Goal: Ask a question: Seek information or help from site administrators or community

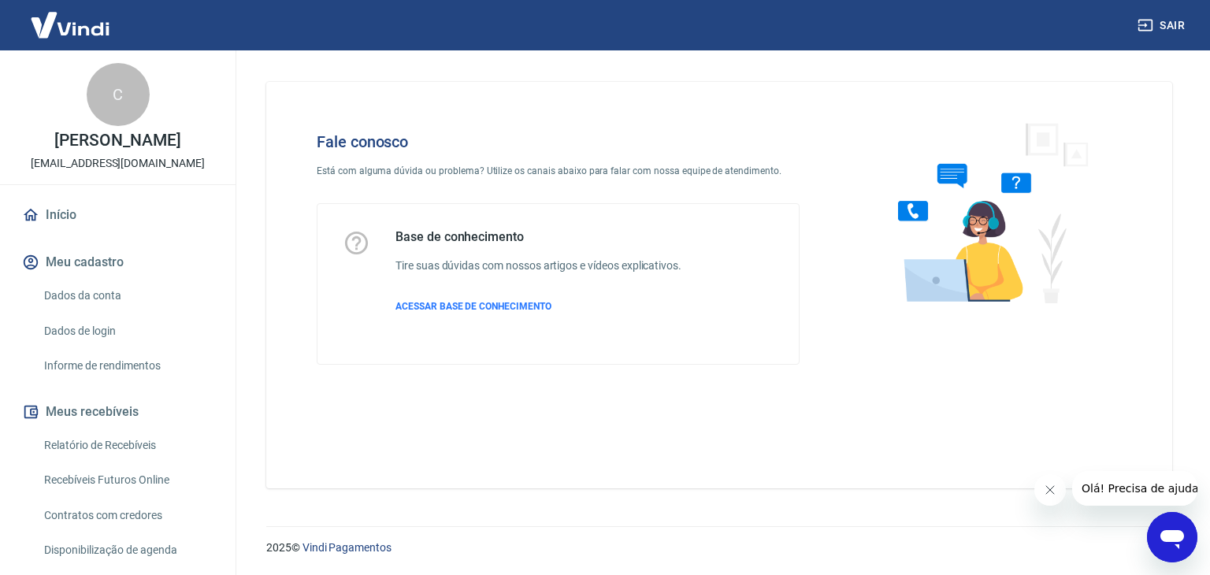
click at [1178, 538] on icon "Abrir janela de mensagens" at bounding box center [1172, 539] width 24 height 19
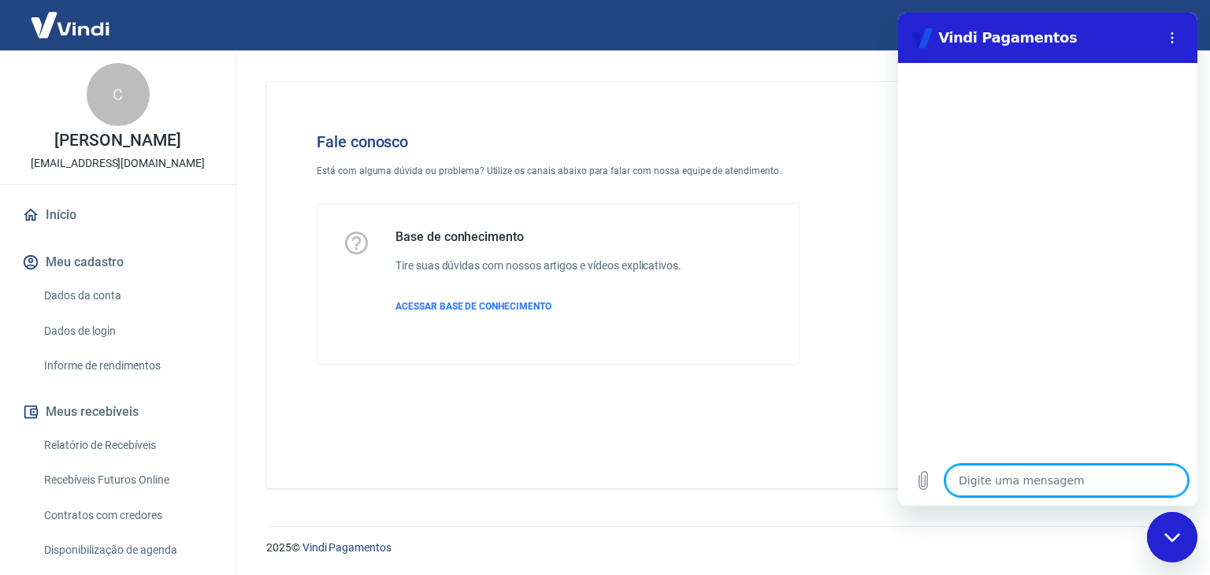
click at [1049, 478] on textarea at bounding box center [1066, 481] width 243 height 32
type textarea "x"
click at [1023, 477] on textarea at bounding box center [1066, 481] width 243 height 32
type textarea "b"
type textarea "x"
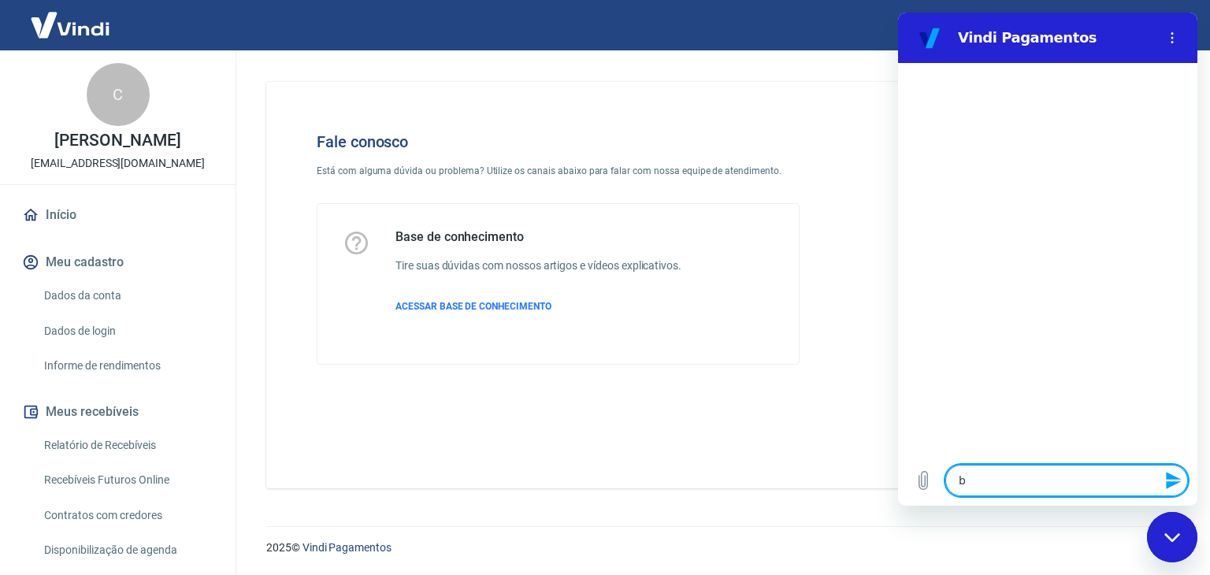
type textarea "bO"
type textarea "x"
type textarea "b"
type textarea "x"
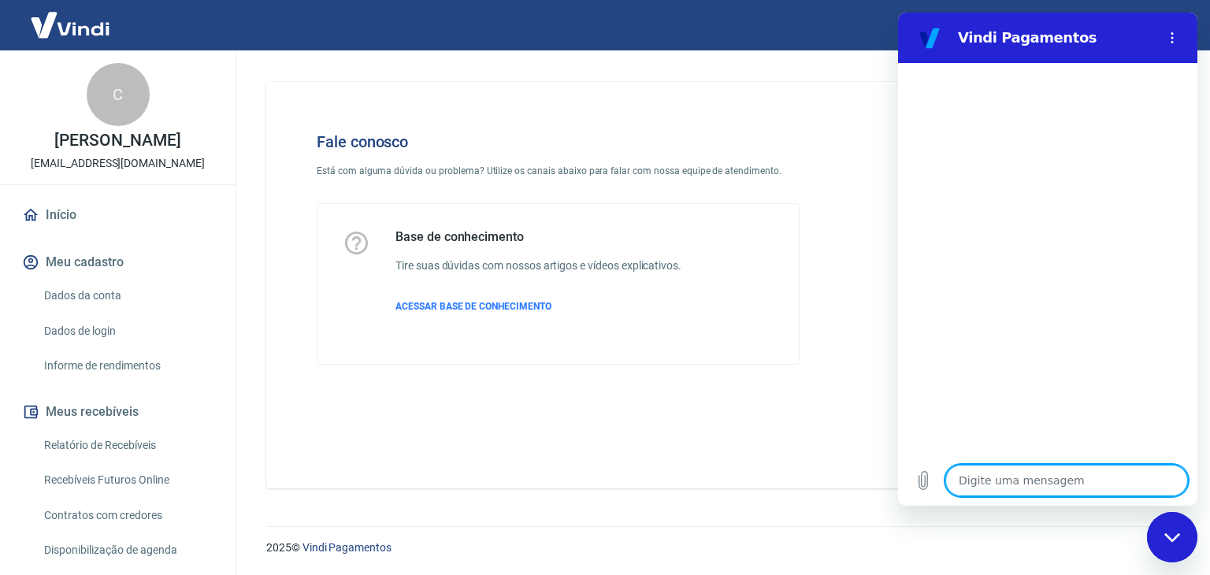
type textarea "v"
type textarea "x"
type textarea "vO"
type textarea "x"
type textarea "vOA"
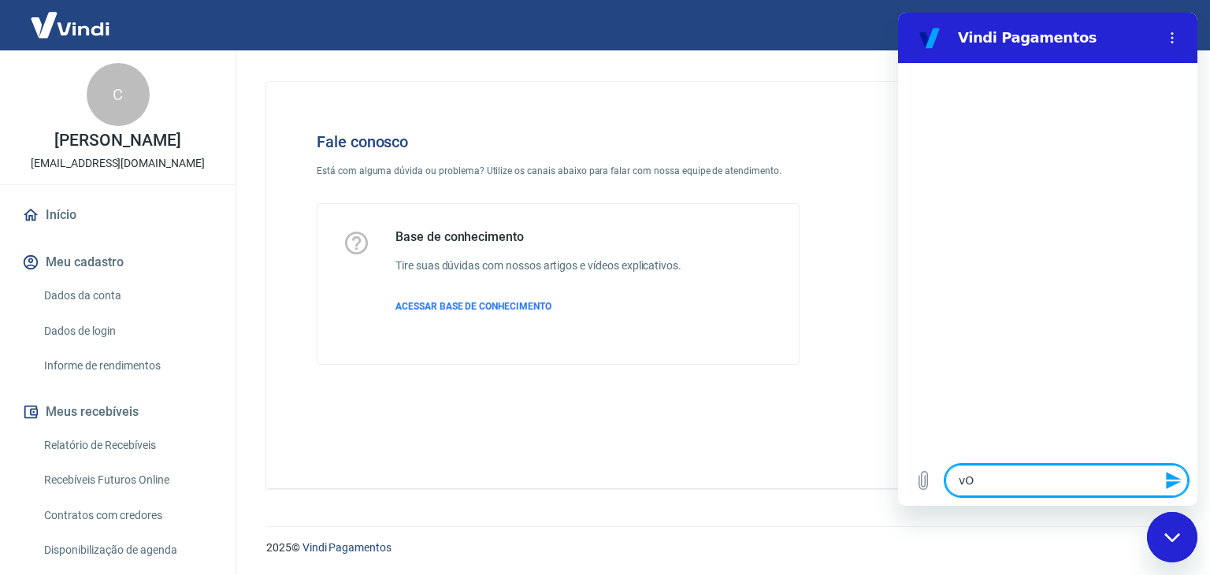
type textarea "x"
type textarea "vO"
type textarea "x"
type textarea "v"
type textarea "x"
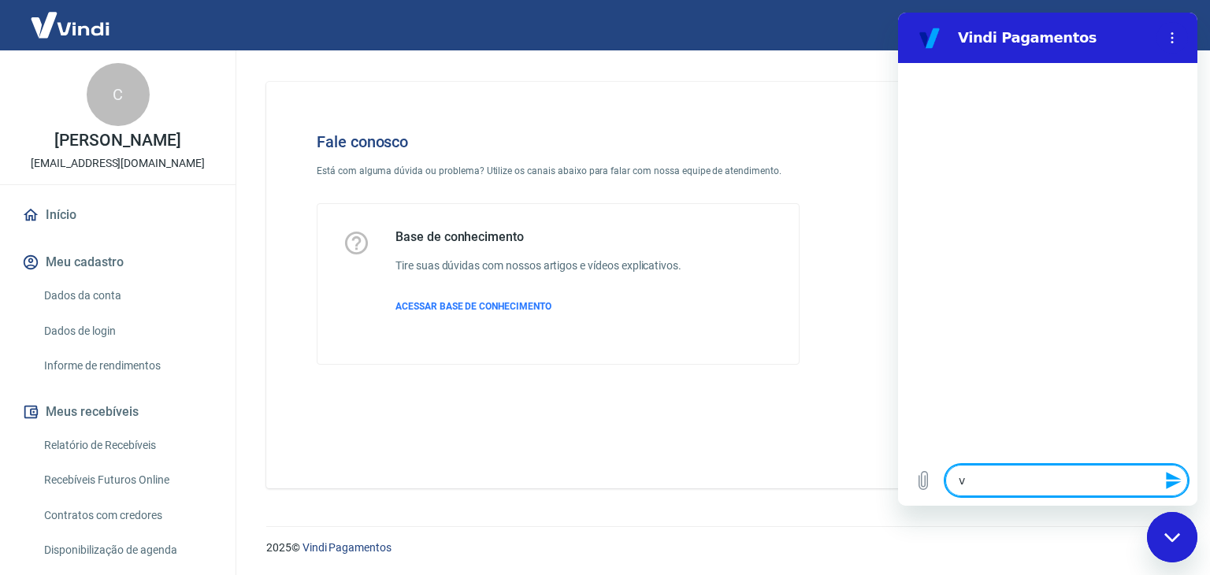
type textarea "x"
type textarea "B"
type textarea "x"
type textarea "Bo"
type textarea "x"
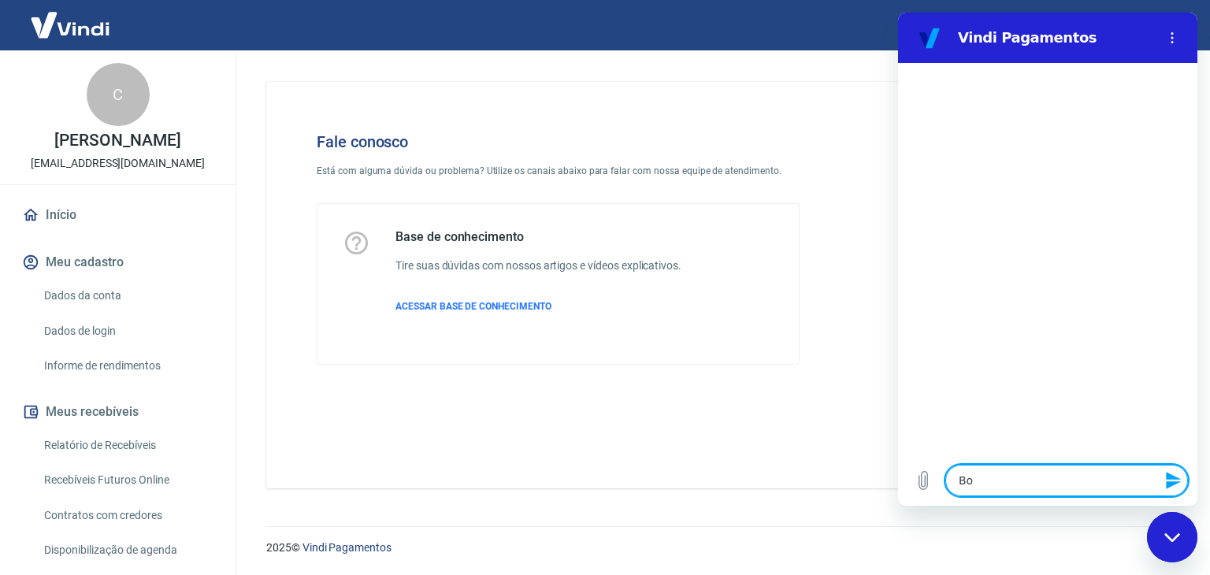
type textarea "Boa"
type textarea "x"
type textarea "Boa"
type textarea "x"
type textarea "Boa t"
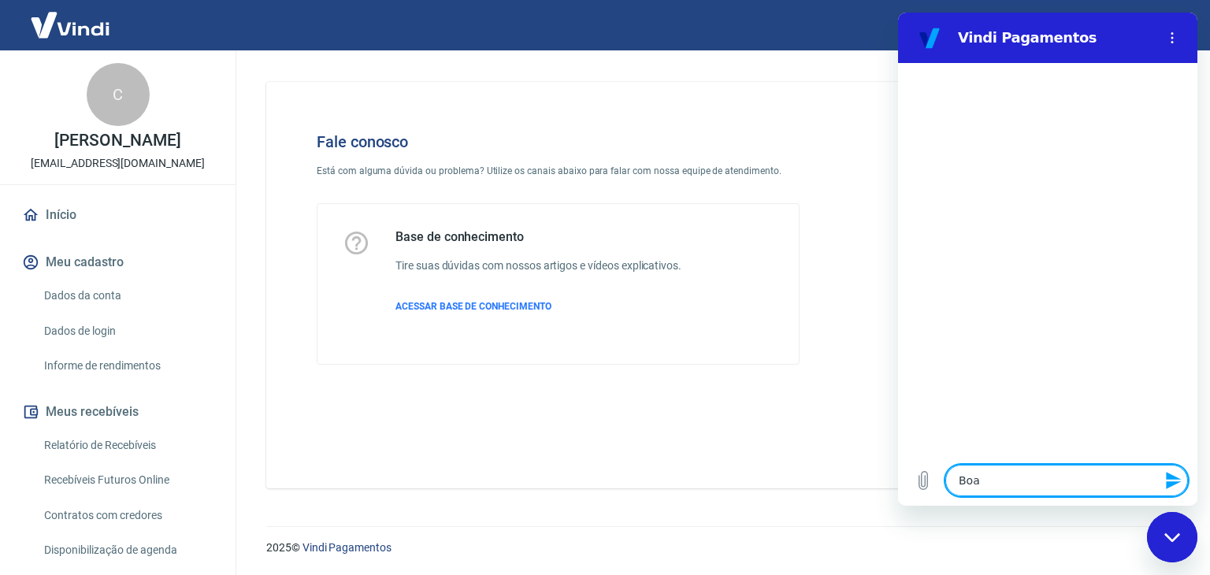
type textarea "x"
type textarea "Boa ta"
type textarea "x"
type textarea "Boa tar"
type textarea "x"
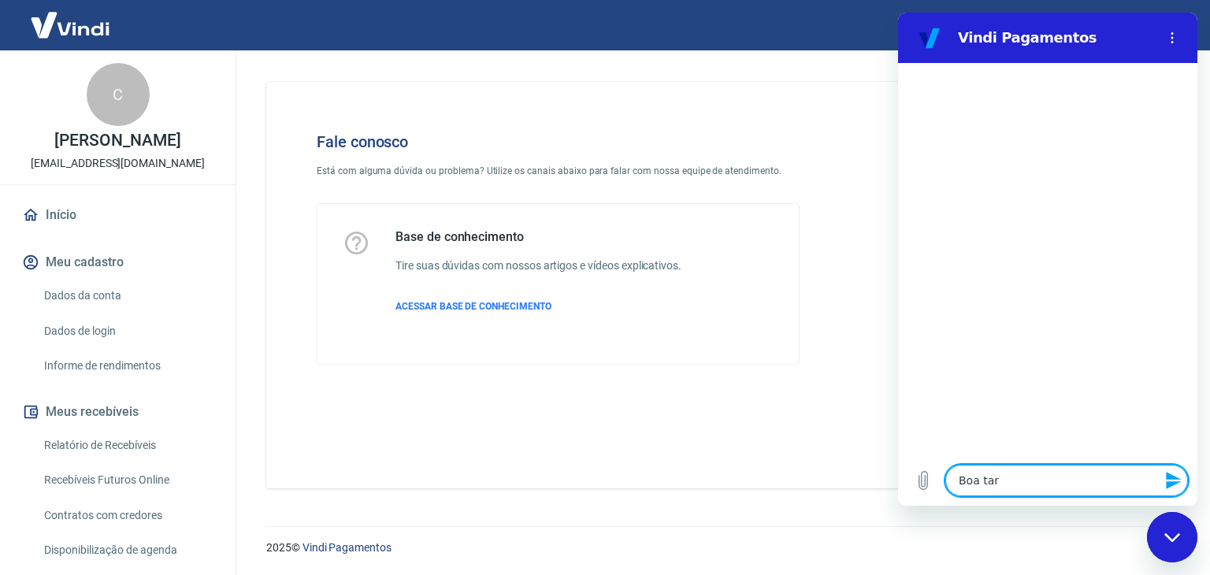
type textarea "Boa tard"
type textarea "x"
type textarea "Boa tarde"
type textarea "x"
type textarea "Boa tarde!"
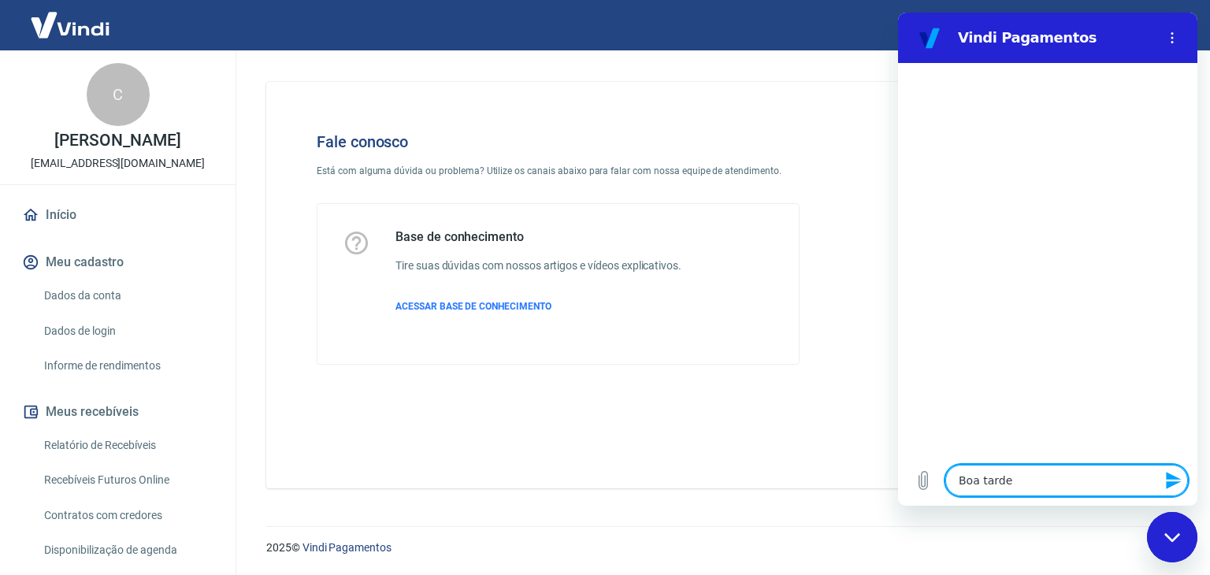
type textarea "x"
type textarea "Boa tarde!"
type textarea "x"
type textarea "V"
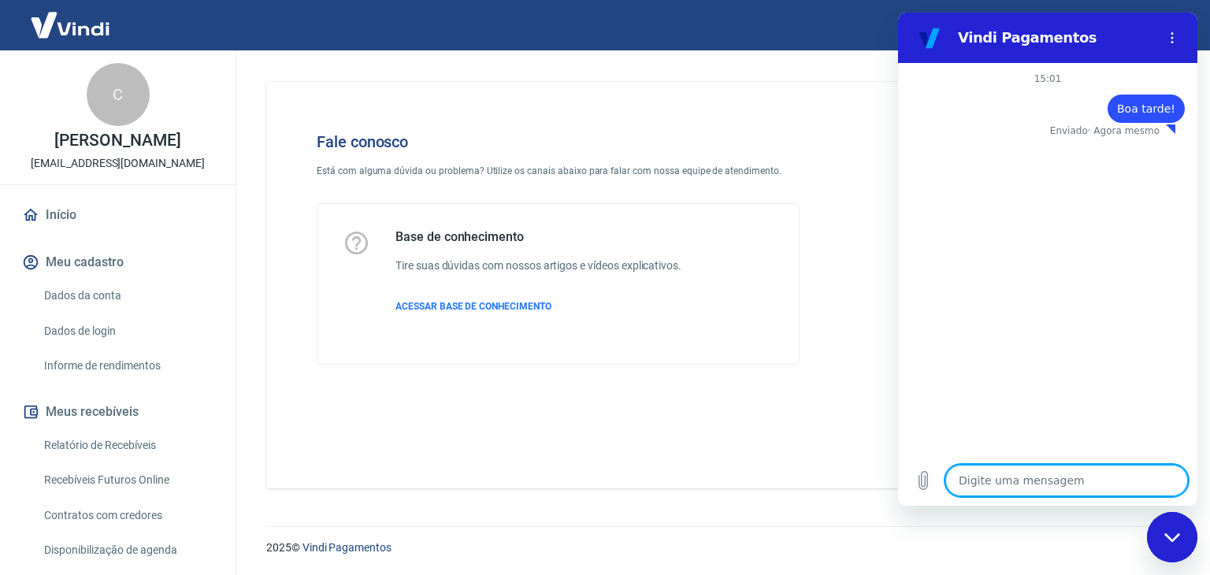
type textarea "x"
type textarea "Vo"
type textarea "x"
type textarea "V"
type textarea "x"
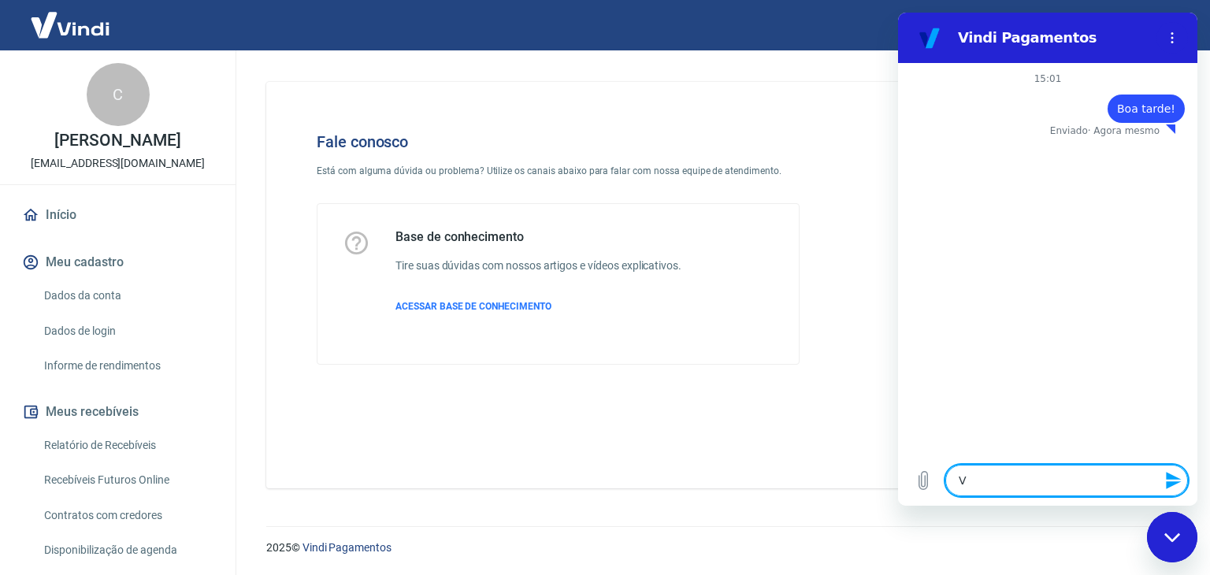
type textarea "x"
type textarea "C"
type textarea "x"
type textarea "Co"
type textarea "x"
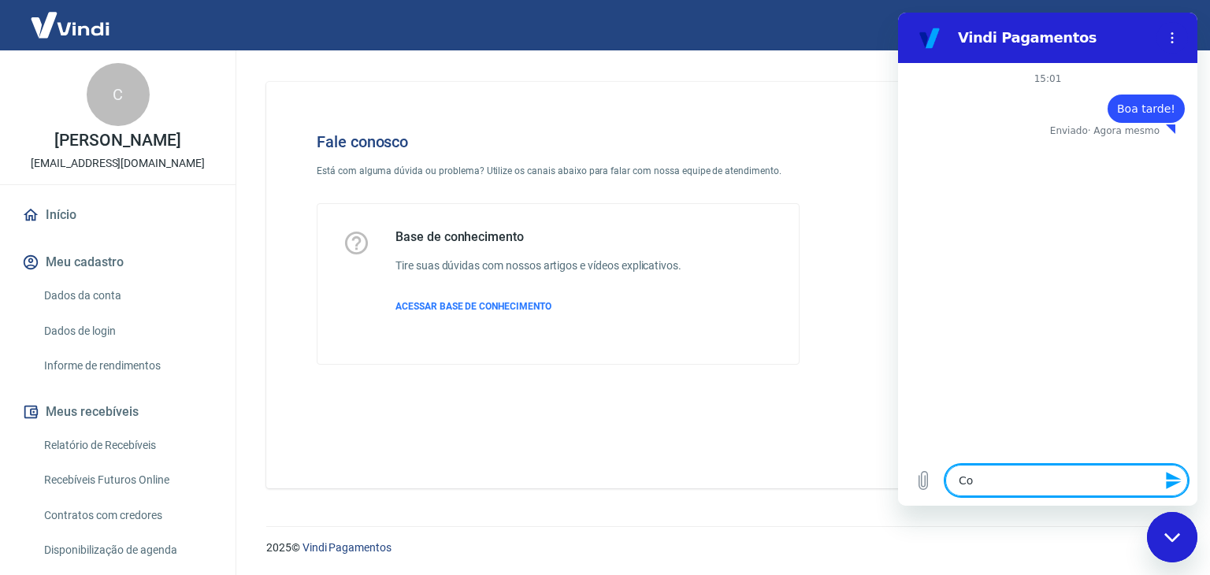
type textarea "Com"
type textarea "x"
type textarea "Como"
type textarea "x"
type textarea "Como"
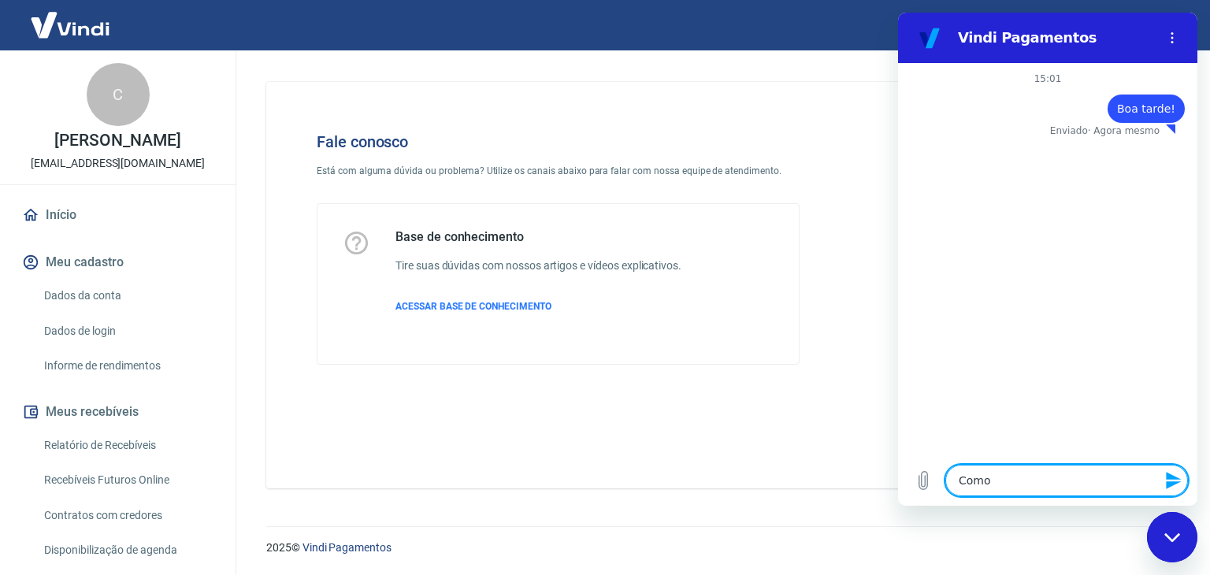
type textarea "x"
type textarea "Como d"
type textarea "x"
type textarea "Como de"
type textarea "x"
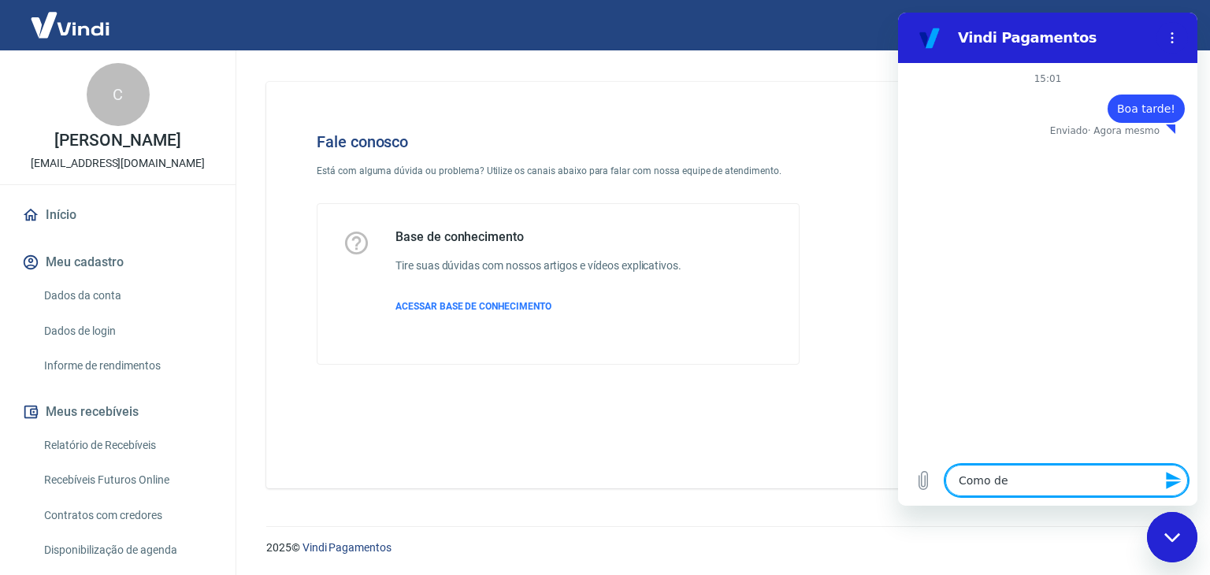
type textarea "Como d"
type textarea "x"
type textarea "Como"
type textarea "x"
type textarea "Como"
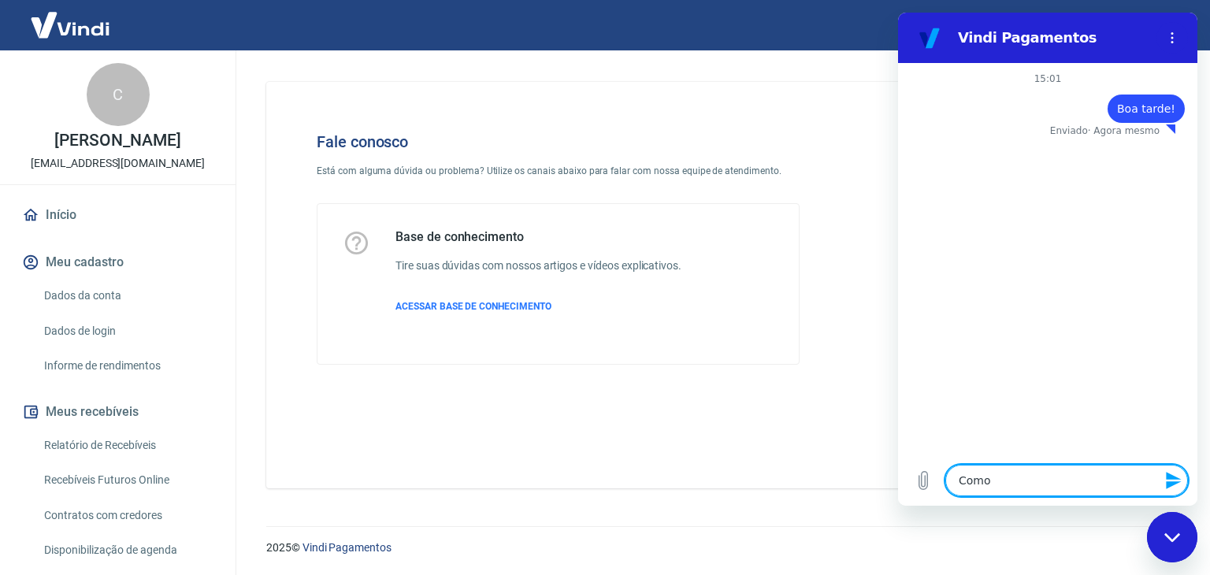
type textarea "x"
type textarea "Com"
type textarea "x"
type textarea "Co"
type textarea "x"
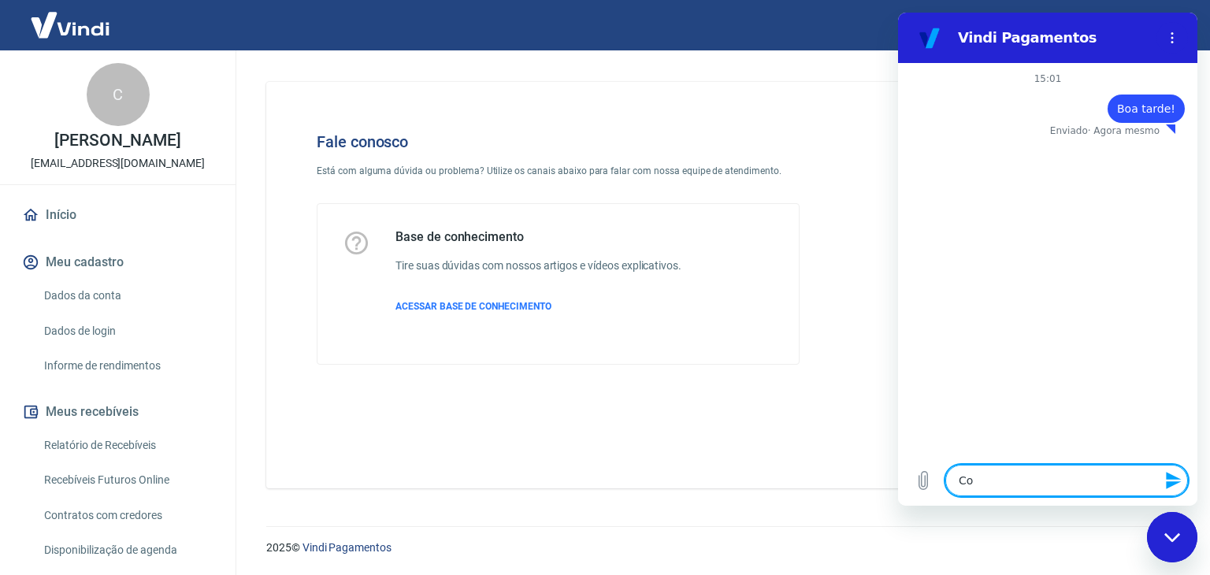
type textarea "C"
type textarea "x"
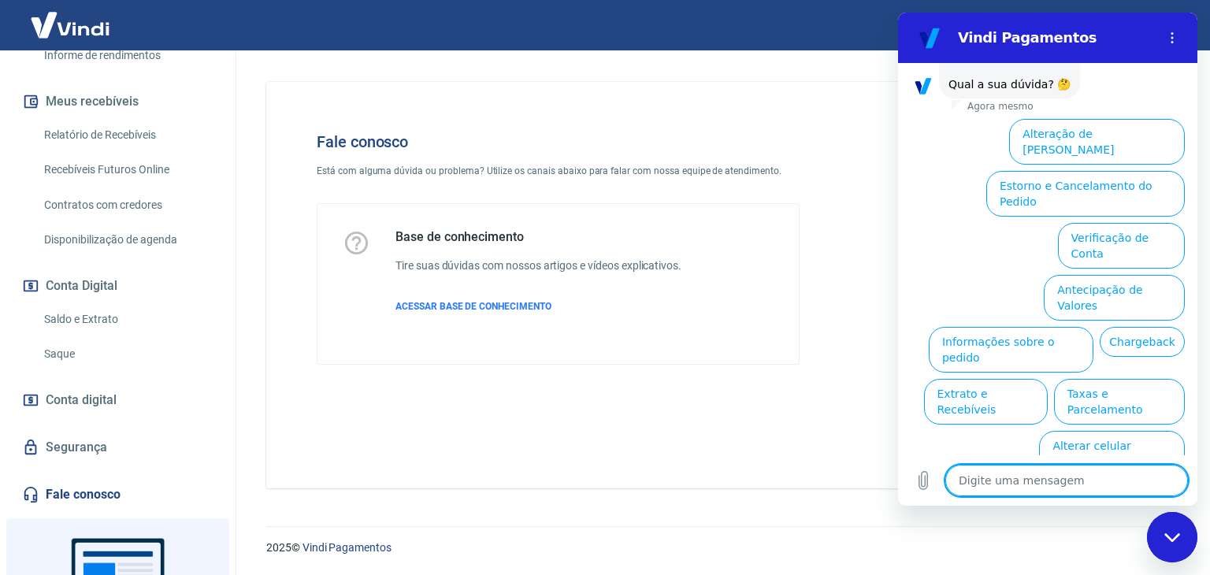
scroll to position [454, 0]
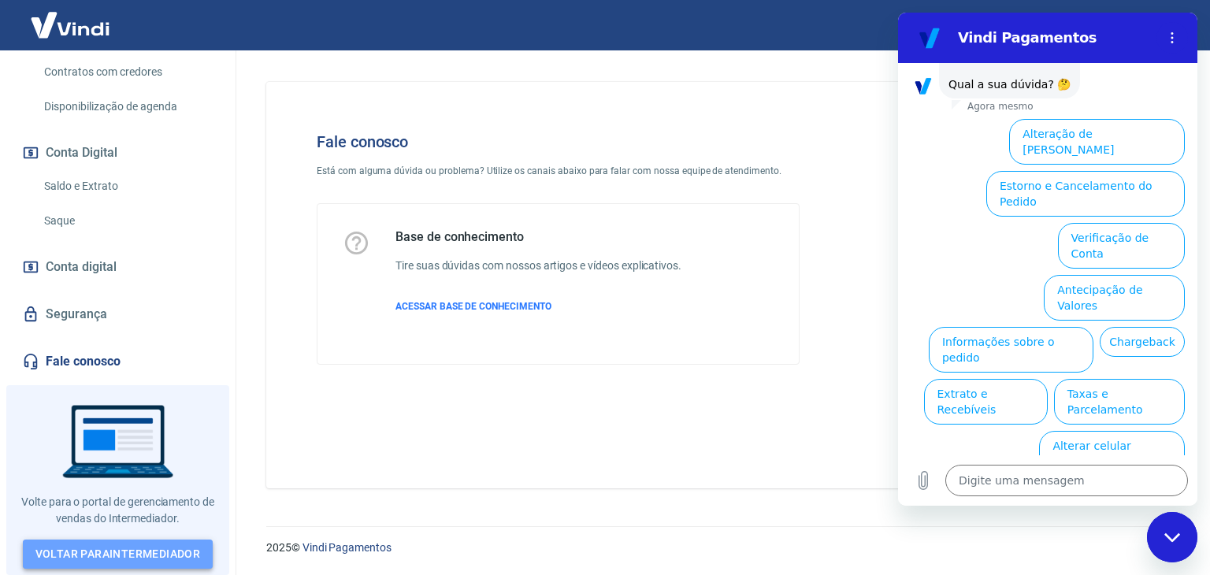
click at [139, 554] on link "Voltar para Intermediador" at bounding box center [118, 554] width 191 height 29
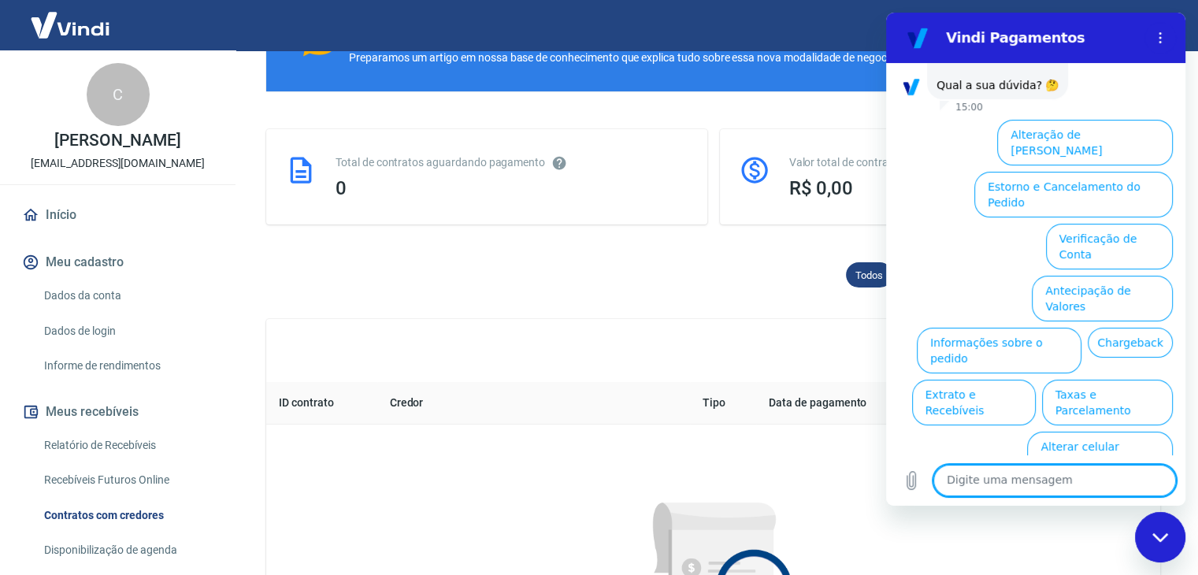
scroll to position [95, 0]
click at [1097, 483] on textarea at bounding box center [1054, 481] width 243 height 32
type textarea "falar atendimento"
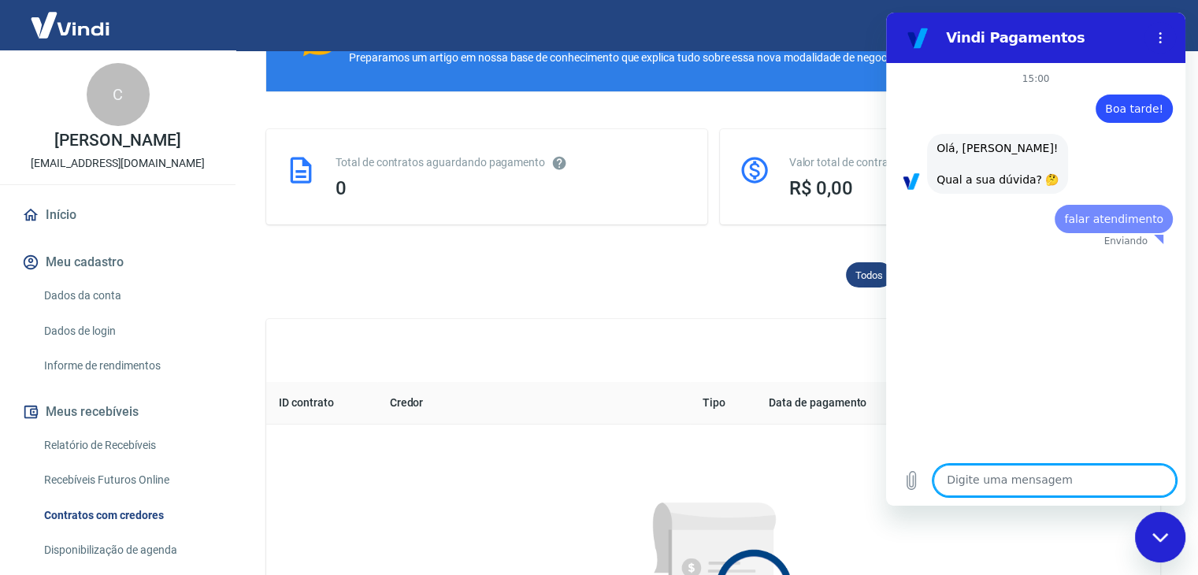
scroll to position [0, 0]
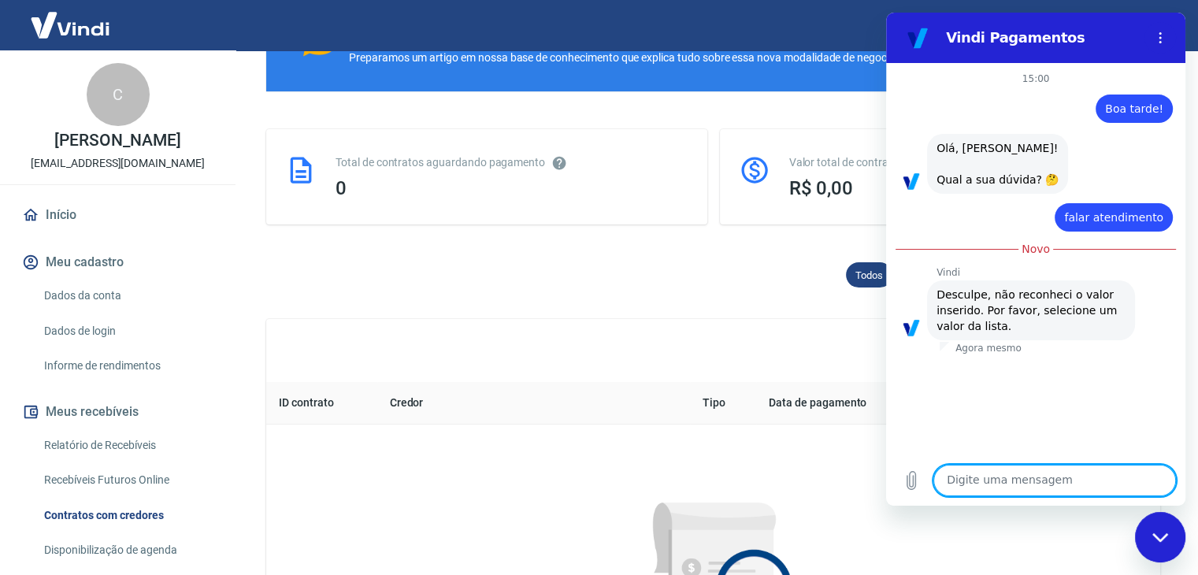
click at [1044, 300] on span "Desculpe, não reconheci o valor inserido. Por favor, selecione um valor da list…" at bounding box center [1029, 310] width 184 height 44
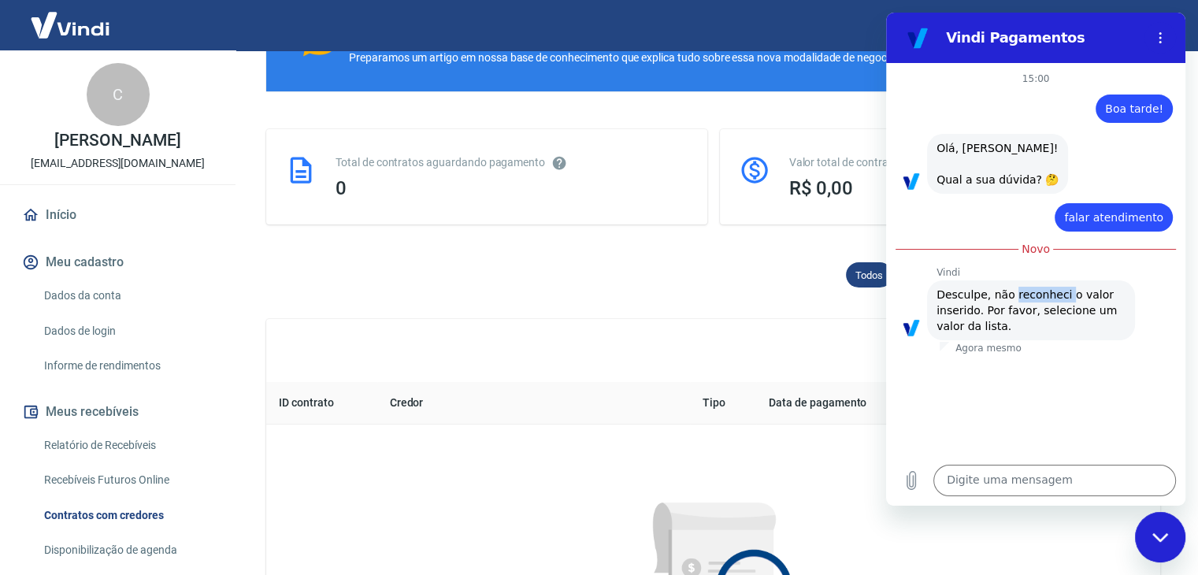
click at [1044, 300] on span "Desculpe, não reconheci o valor inserido. Por favor, selecione um valor da list…" at bounding box center [1029, 310] width 184 height 44
click at [1078, 314] on span "Desculpe, não reconheci o valor inserido. Por favor, selecione um valor da list…" at bounding box center [1029, 310] width 184 height 44
click at [996, 499] on div "Digite uma mensagem x" at bounding box center [1035, 480] width 299 height 50
click at [1015, 480] on textarea at bounding box center [1054, 481] width 243 height 32
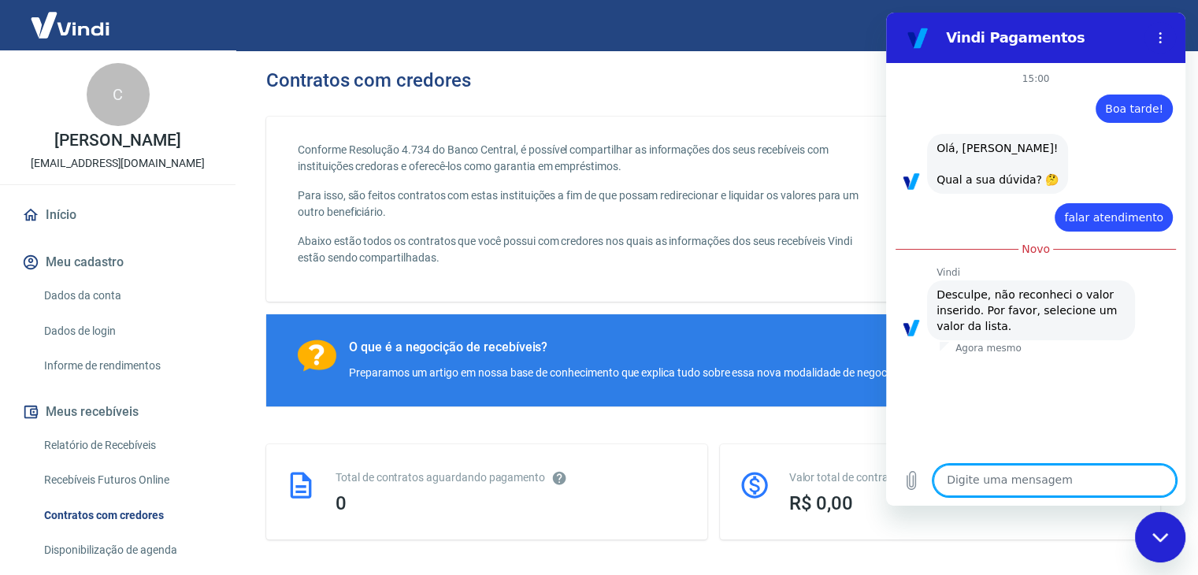
drag, startPoint x: 995, startPoint y: 503, endPoint x: 1000, endPoint y: 487, distance: 17.4
click at [992, 503] on div "Digite uma mensagem x" at bounding box center [1035, 480] width 299 height 50
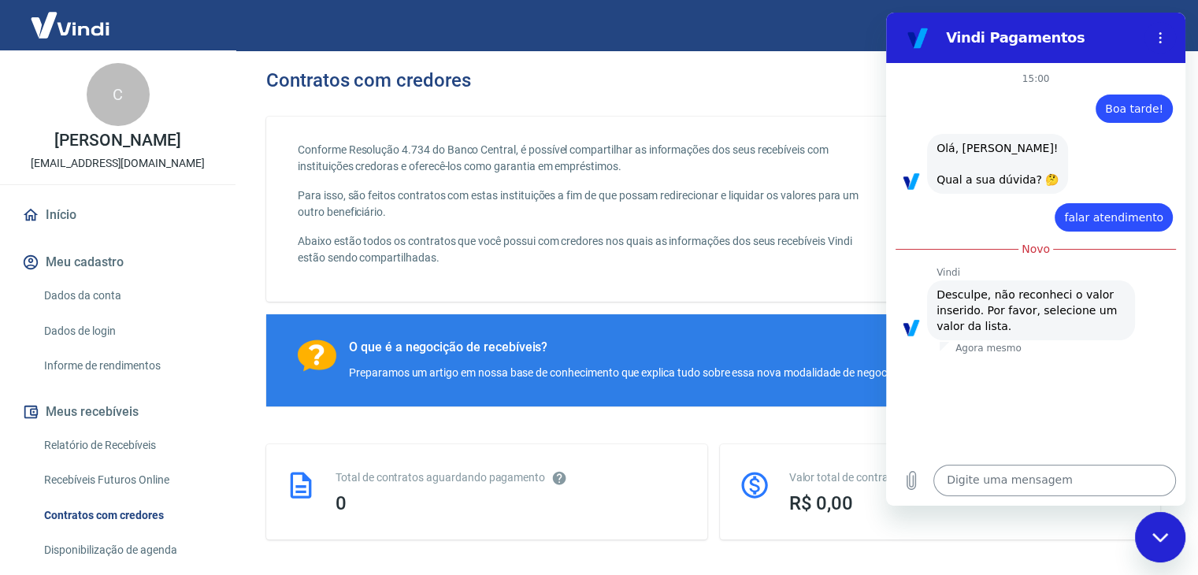
click at [1003, 484] on textarea at bounding box center [1054, 481] width 243 height 32
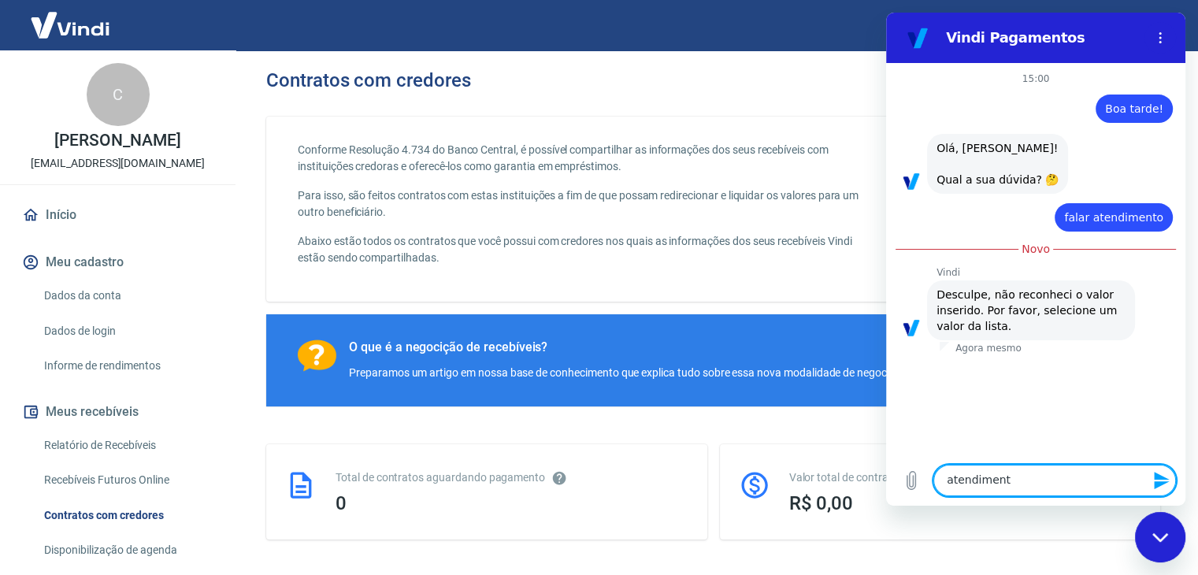
type textarea "atendimento"
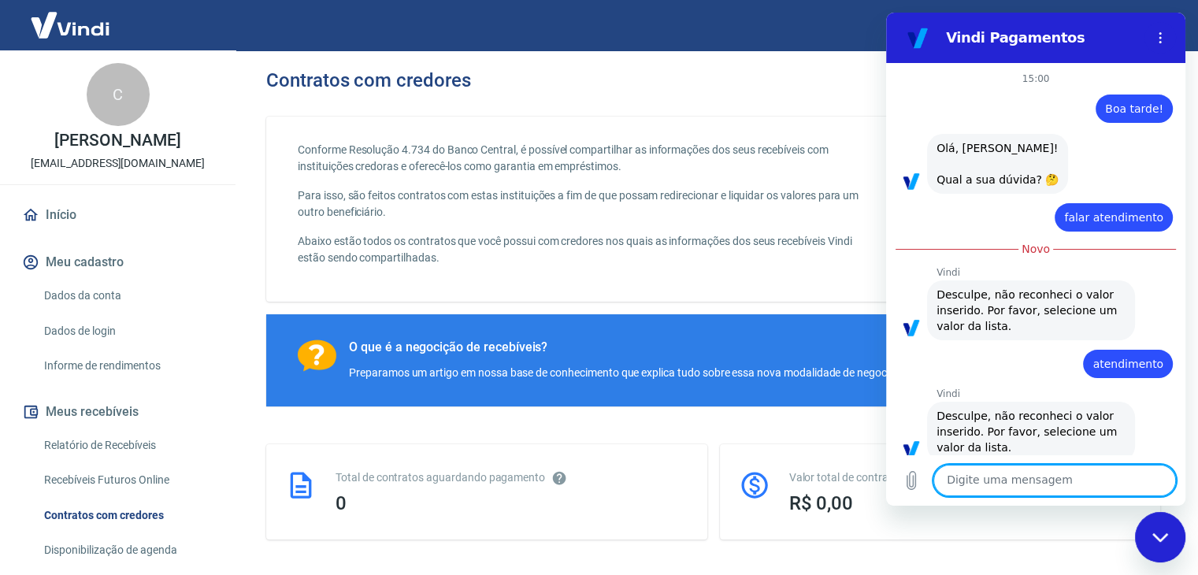
click at [989, 484] on textarea at bounding box center [1054, 481] width 243 height 32
type textarea "outro"
click at [1158, 39] on icon "Menu de opções" at bounding box center [1160, 38] width 13 height 13
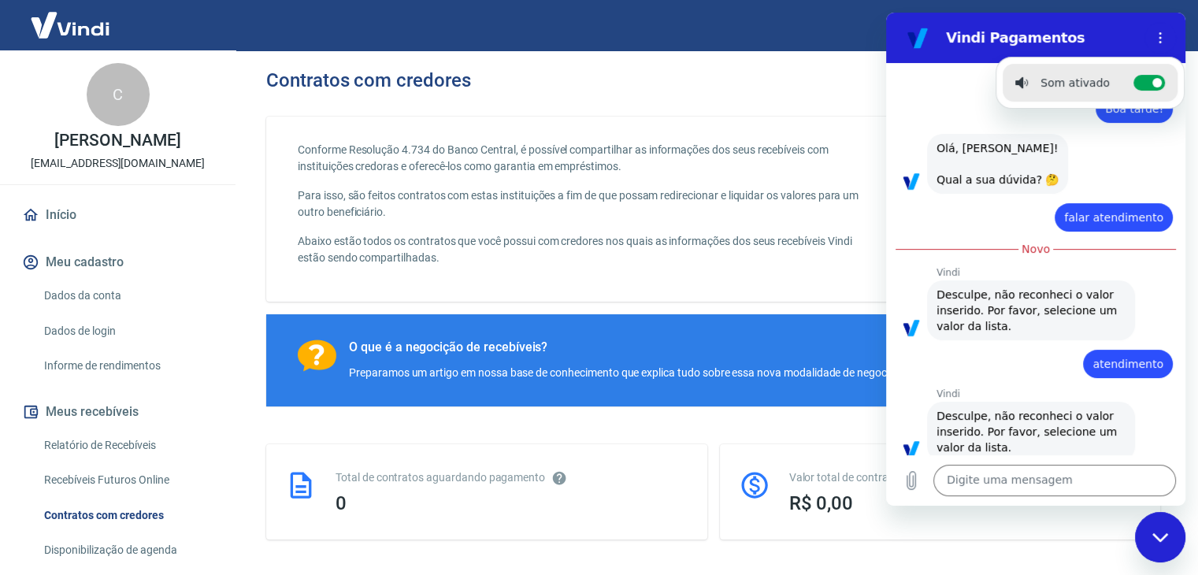
click at [1163, 529] on div "Fechar janela de mensagens" at bounding box center [1160, 537] width 47 height 47
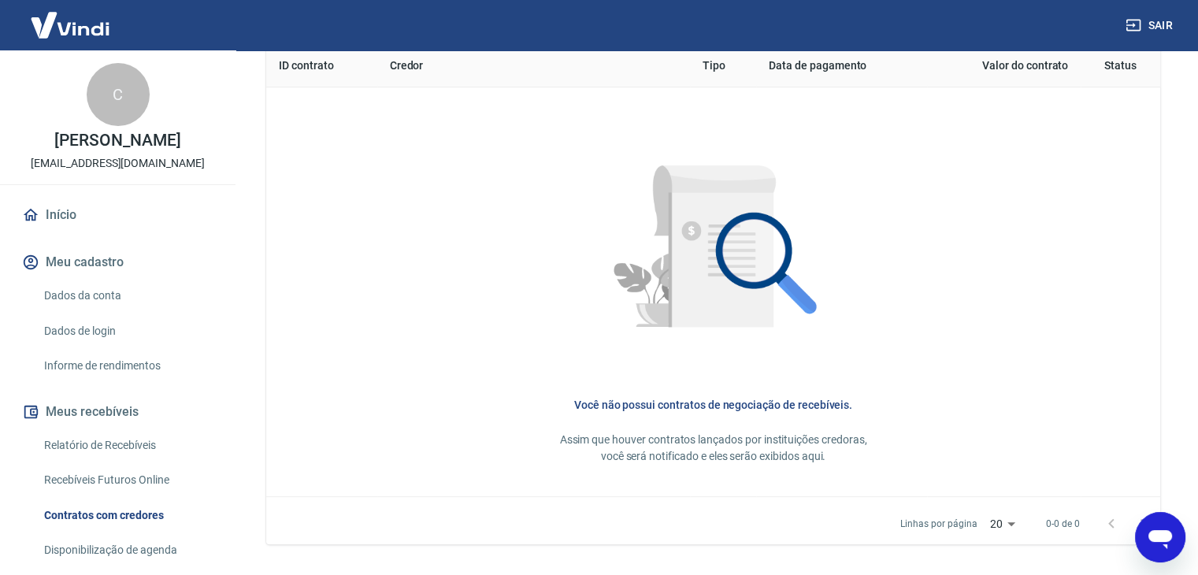
scroll to position [708, 0]
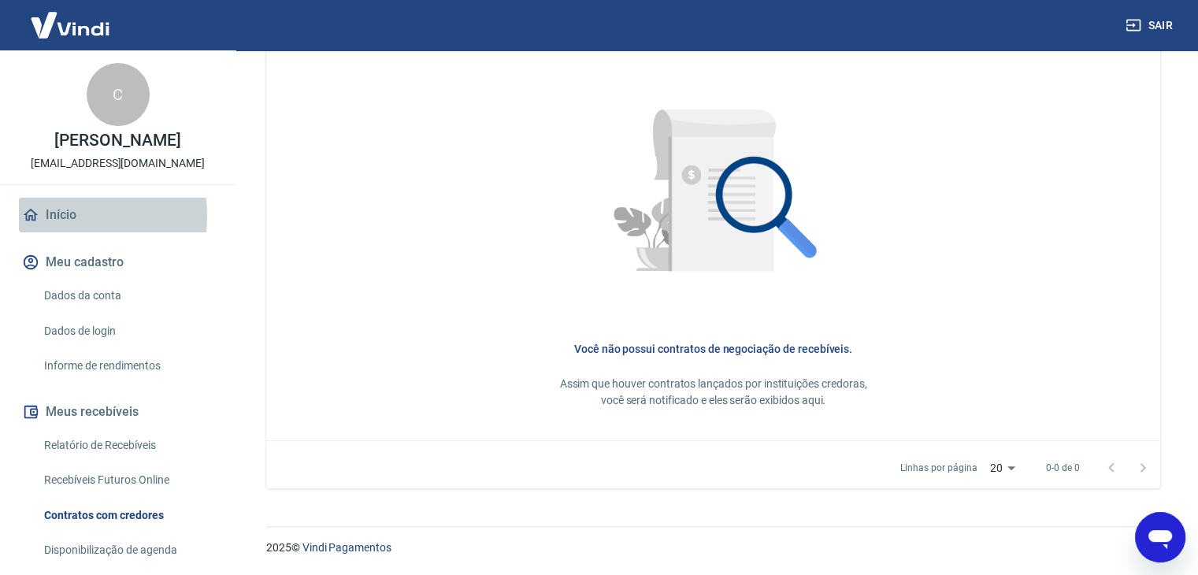
click at [63, 232] on link "Início" at bounding box center [118, 215] width 198 height 35
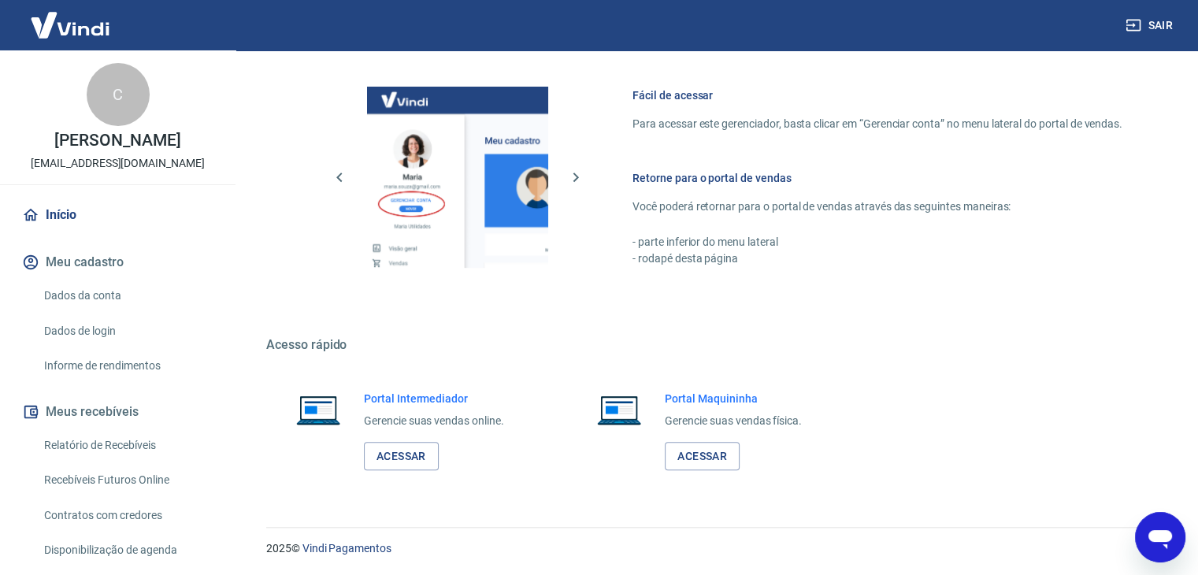
scroll to position [668, 0]
click at [404, 456] on link "Acessar" at bounding box center [401, 456] width 75 height 29
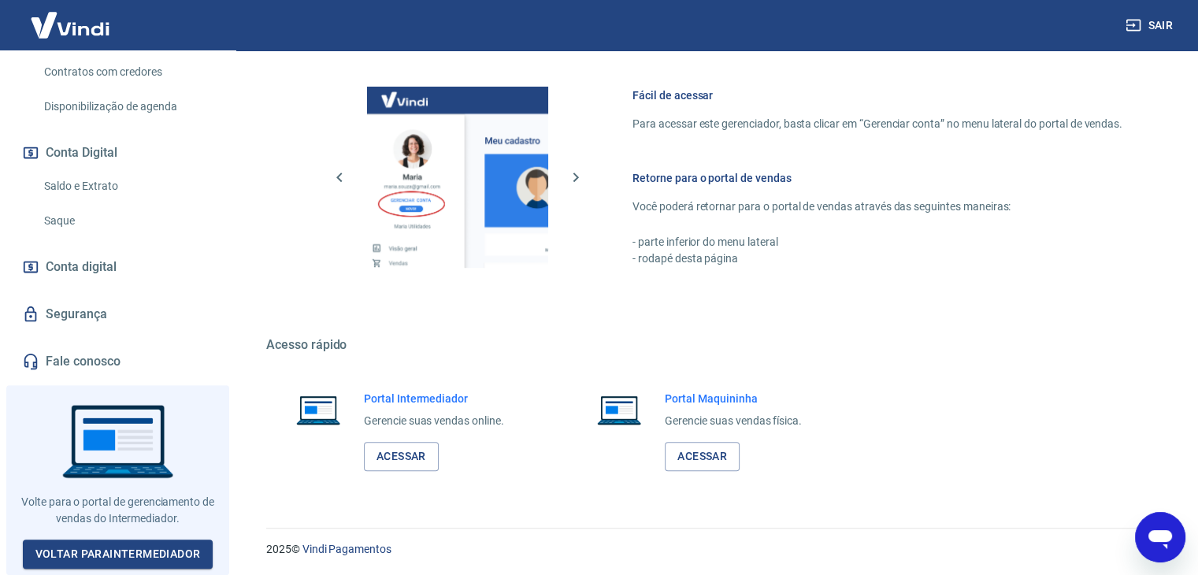
scroll to position [454, 0]
click at [420, 451] on link "Acessar" at bounding box center [401, 456] width 75 height 29
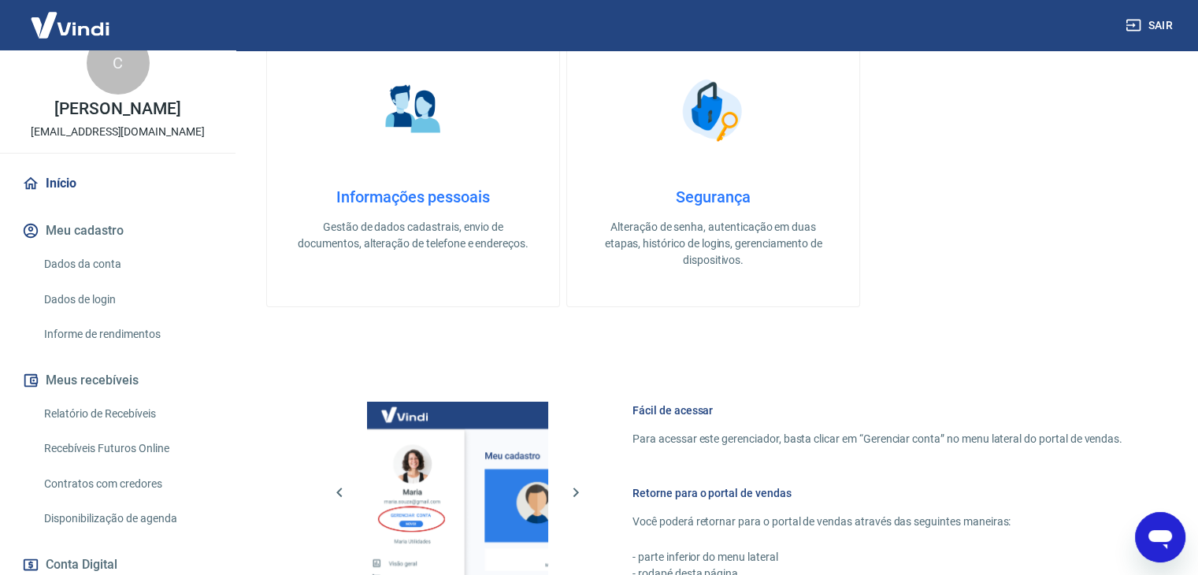
scroll to position [0, 0]
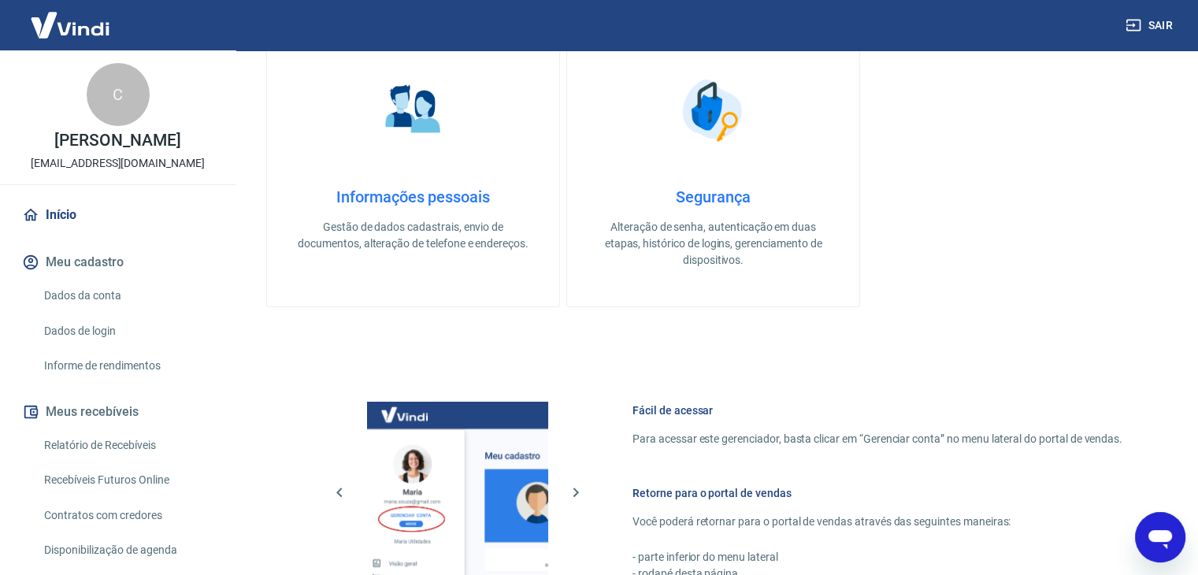
click at [82, 227] on link "Início" at bounding box center [118, 215] width 198 height 35
click at [88, 311] on link "Dados da conta" at bounding box center [127, 296] width 179 height 32
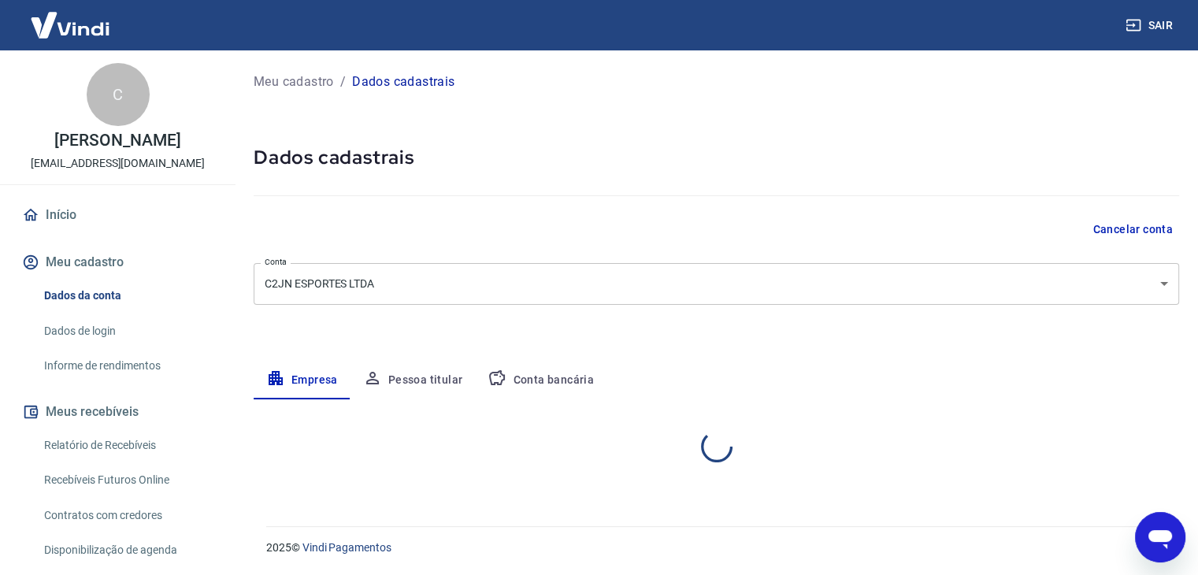
select select "SP"
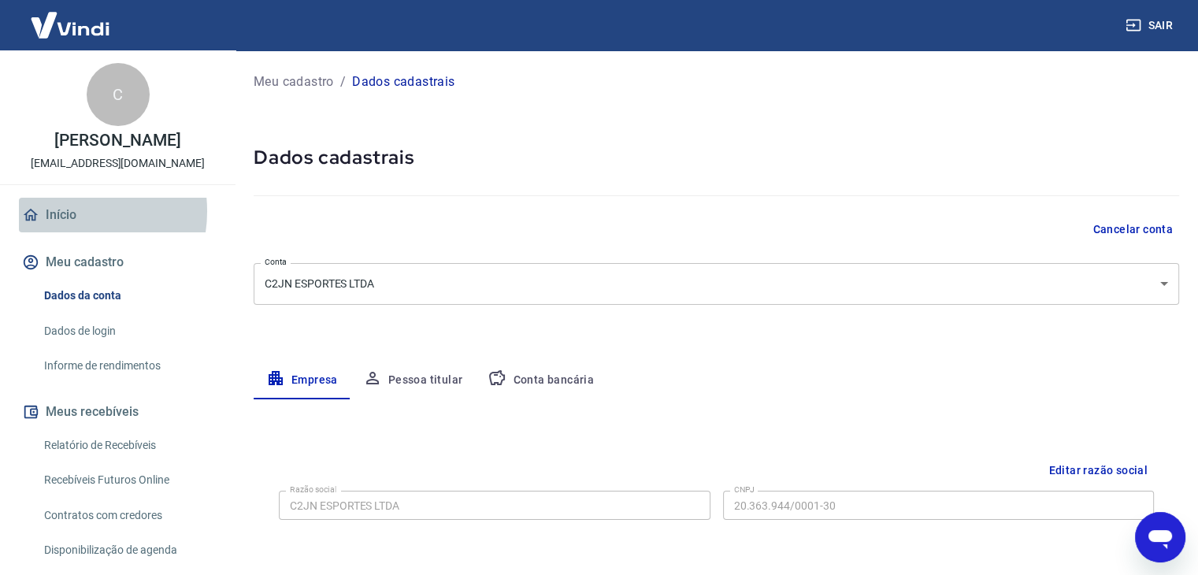
click at [62, 228] on link "Início" at bounding box center [118, 215] width 198 height 35
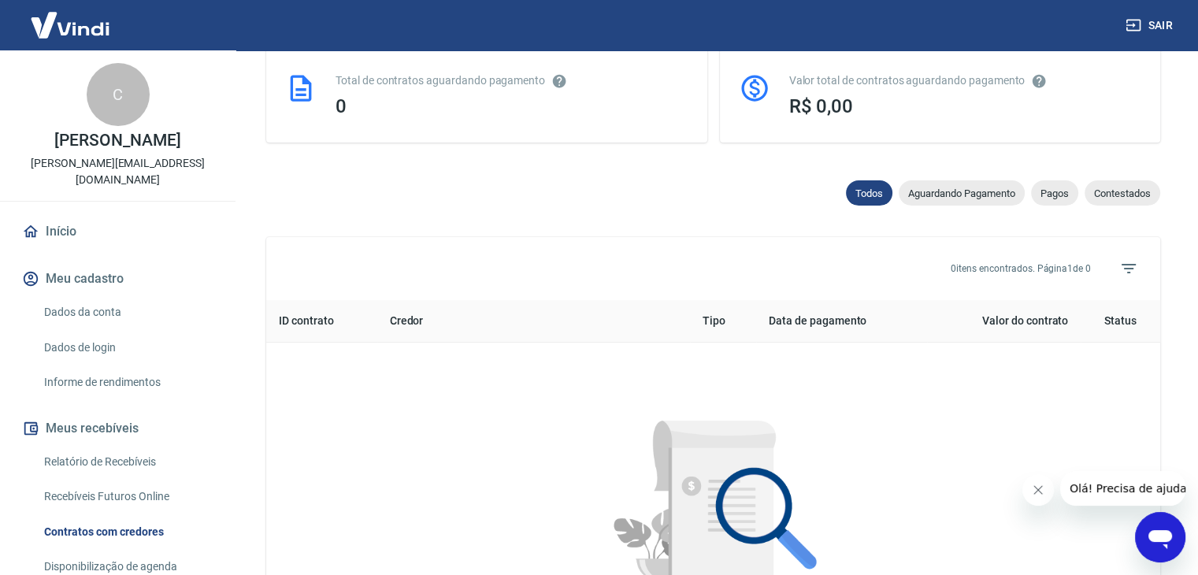
scroll to position [394, 0]
